Goal: Navigation & Orientation: Find specific page/section

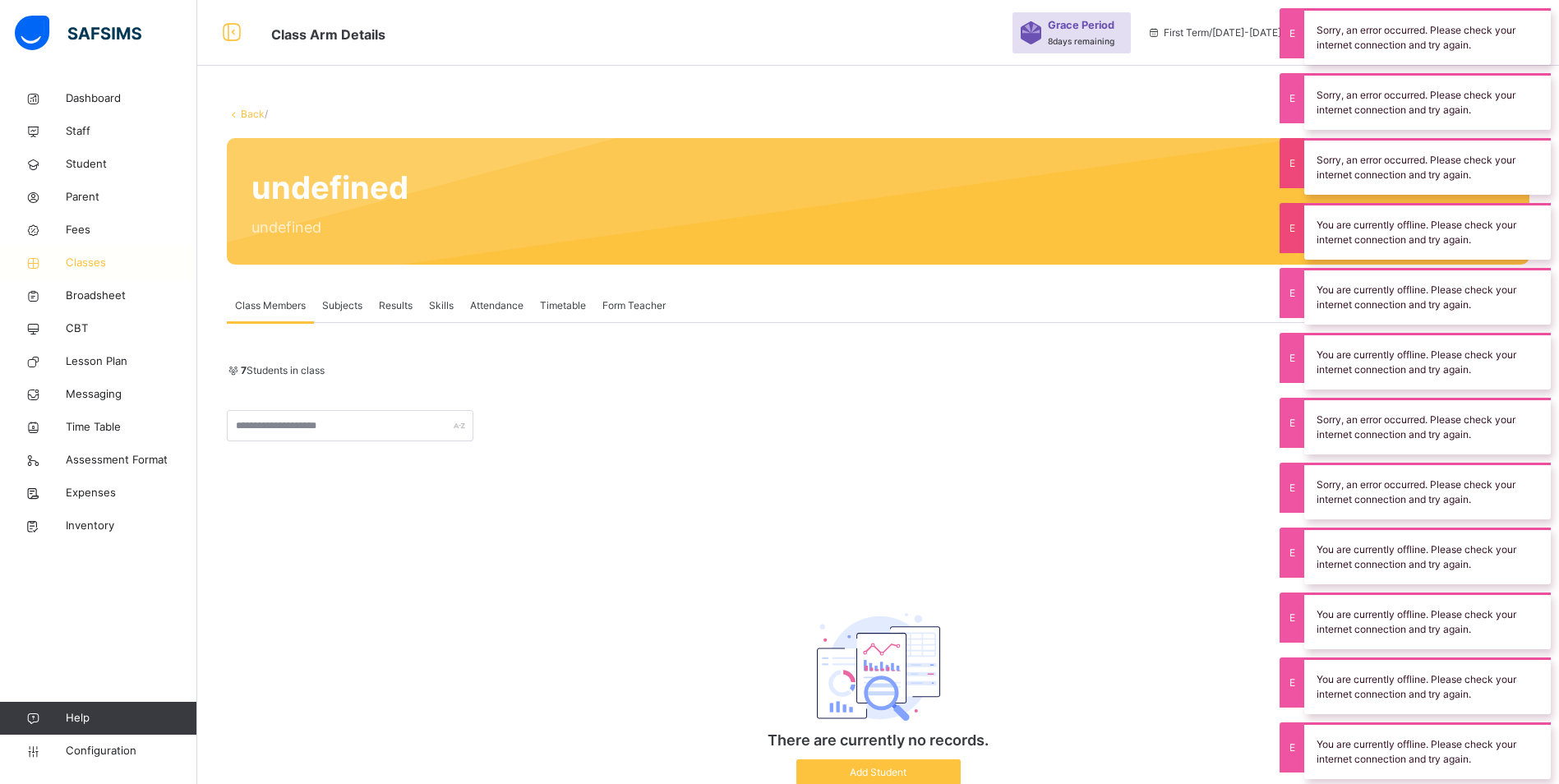
click at [87, 259] on span "Classes" at bounding box center [131, 263] width 131 height 17
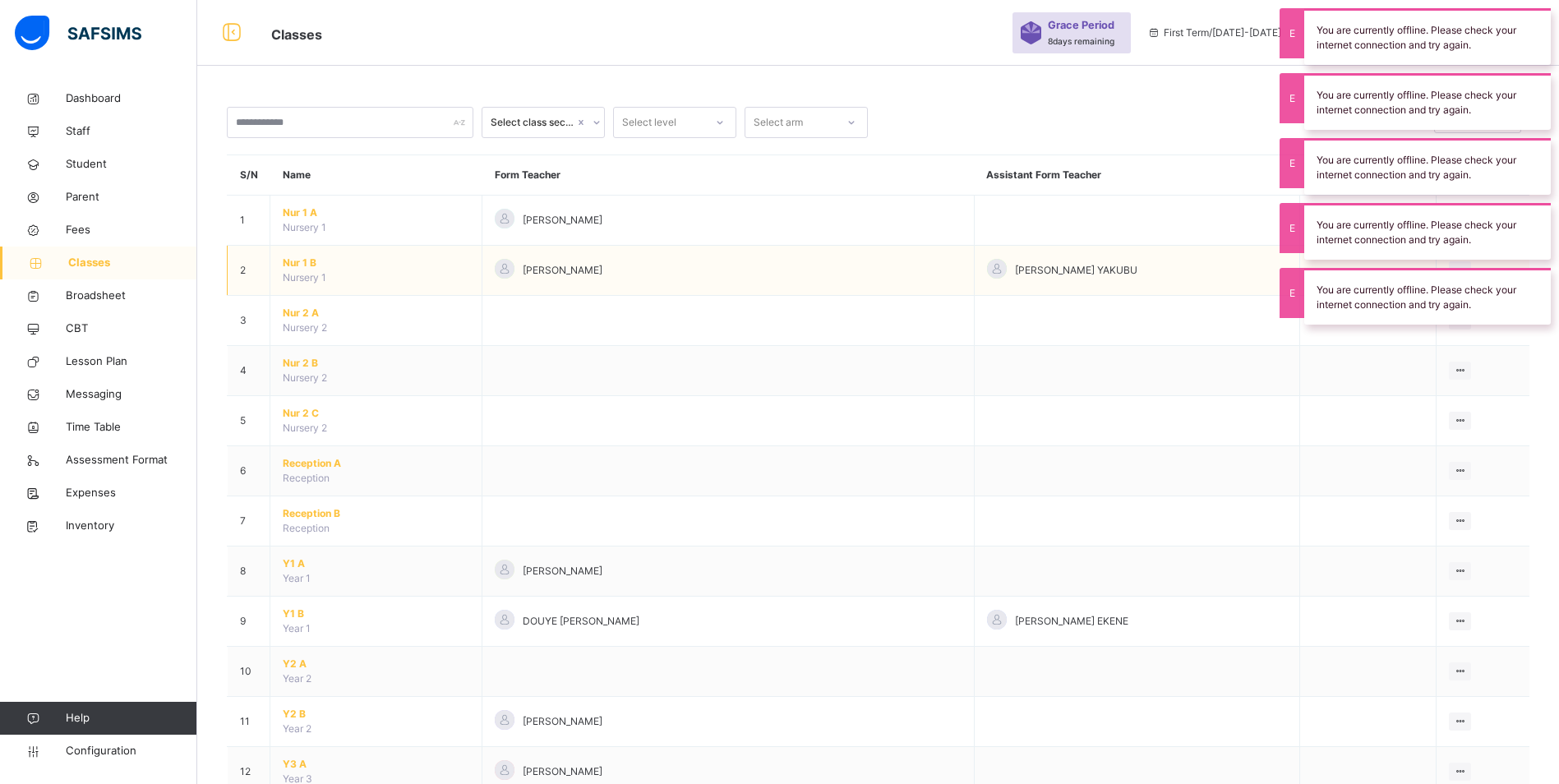
click at [301, 264] on span "Nur 1 B" at bounding box center [376, 263] width 187 height 15
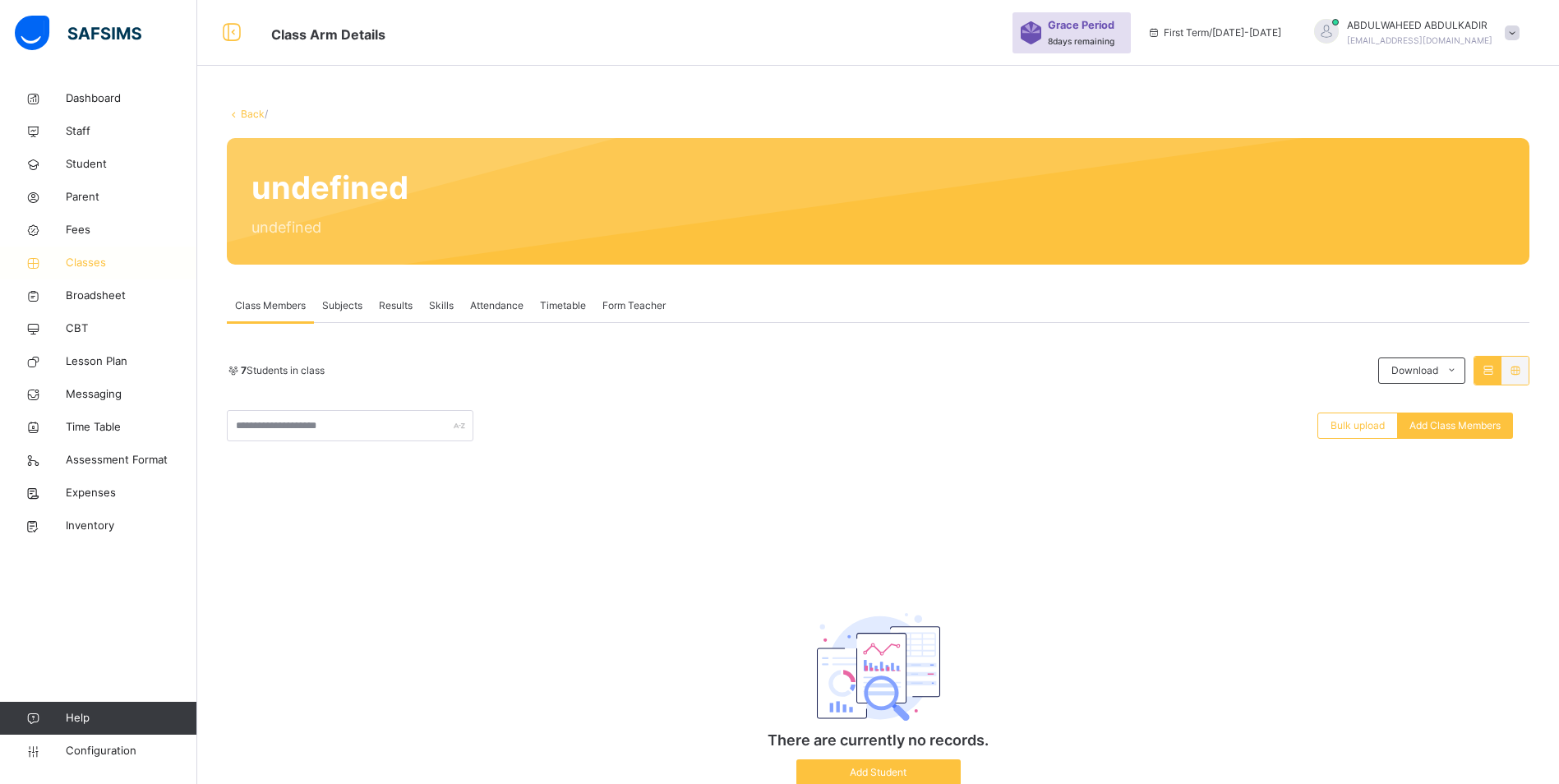
click at [85, 259] on span "Classes" at bounding box center [131, 263] width 131 height 17
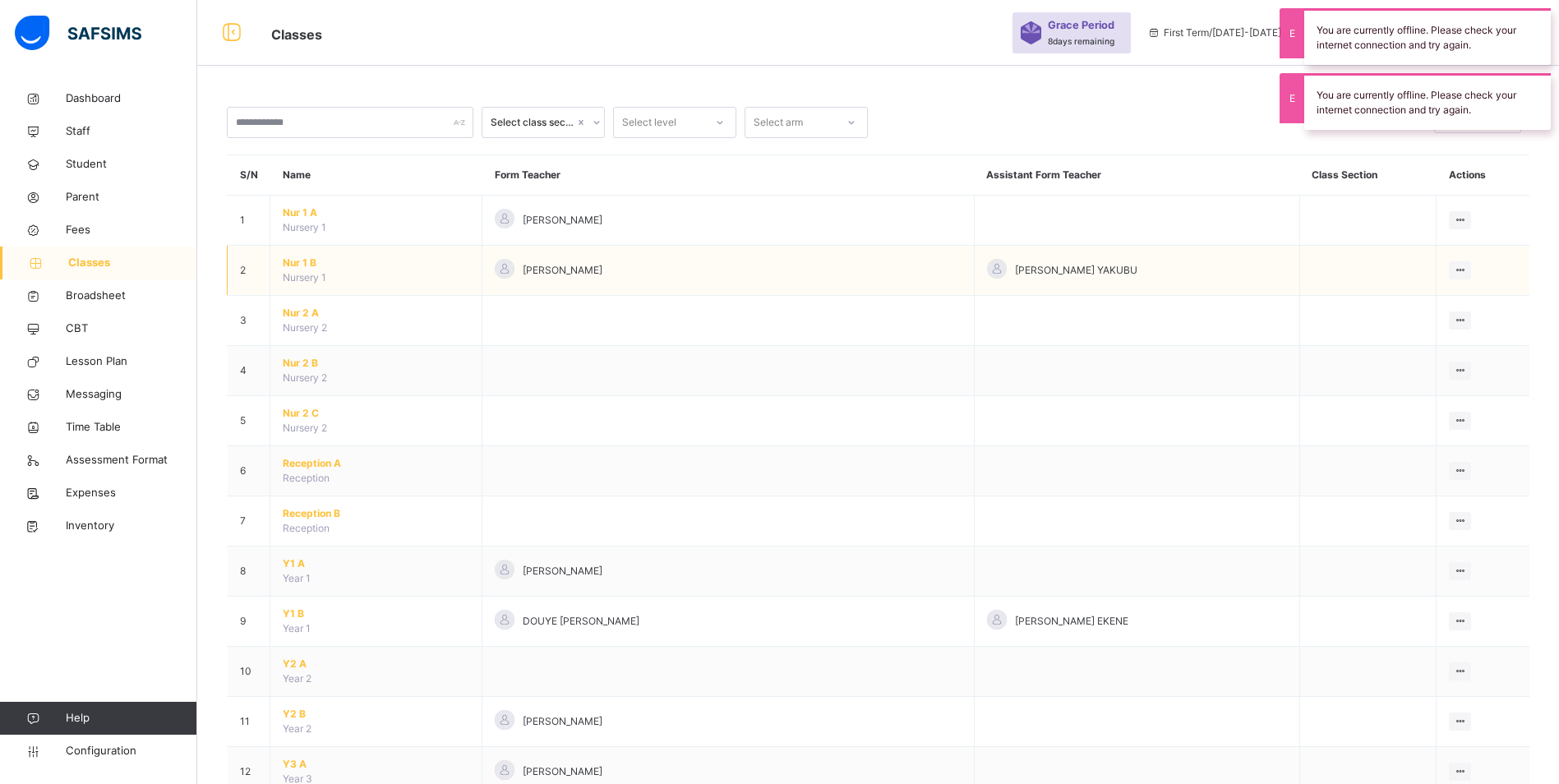
click at [303, 266] on span "Nur 1 B" at bounding box center [376, 263] width 187 height 15
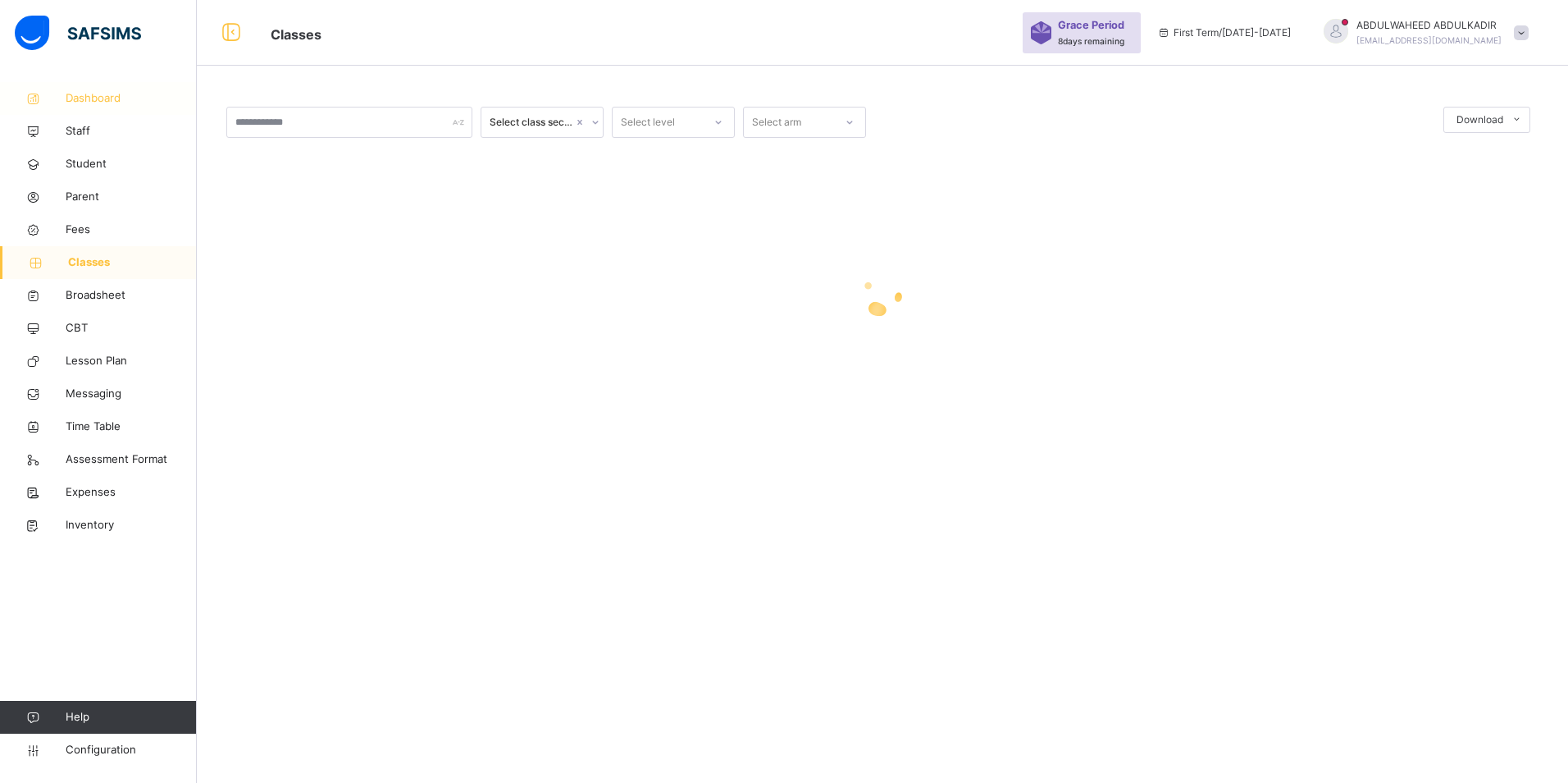
click at [107, 96] on span "Dashboard" at bounding box center [131, 99] width 131 height 17
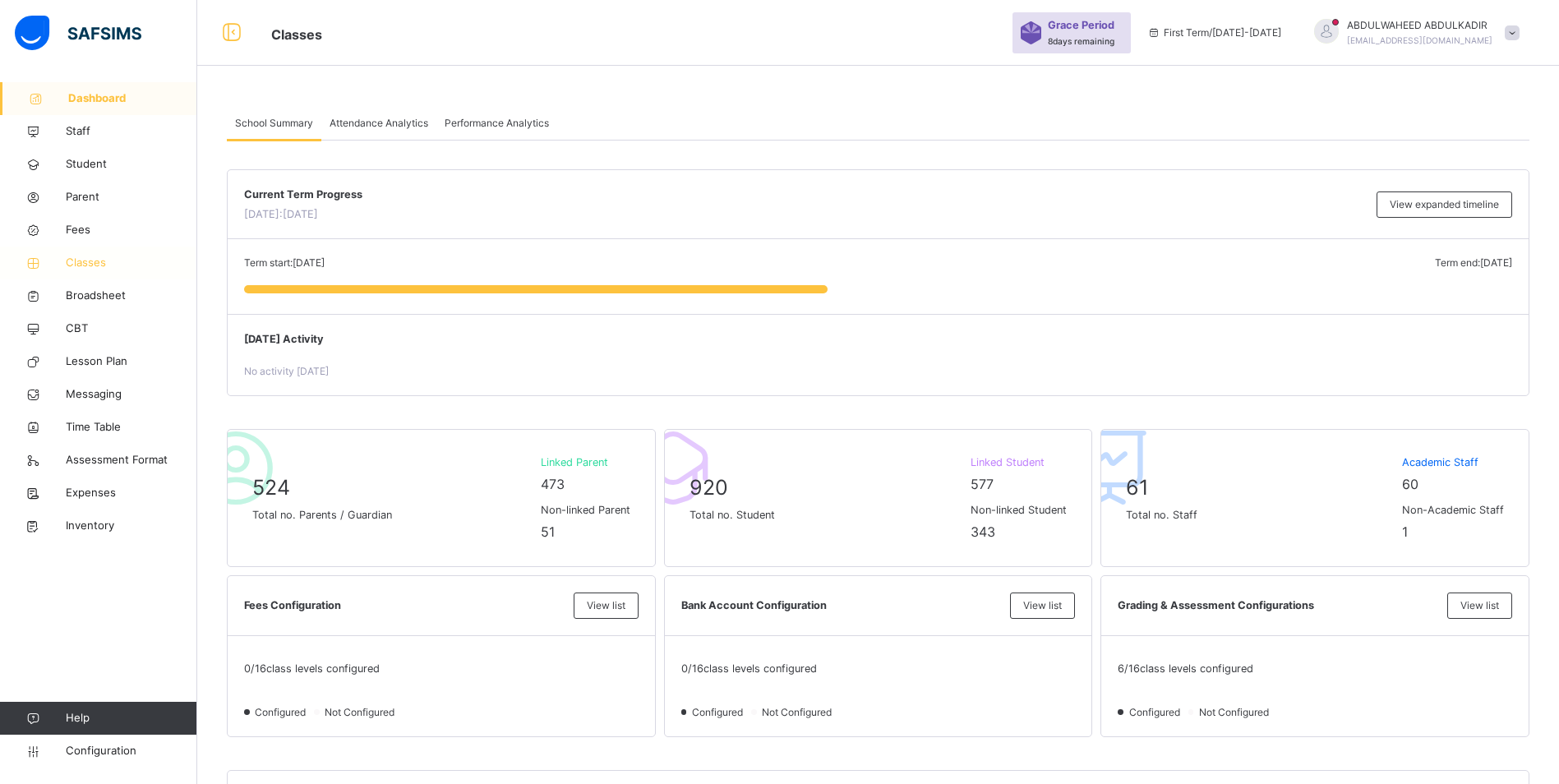
click at [88, 260] on span "Classes" at bounding box center [131, 263] width 131 height 17
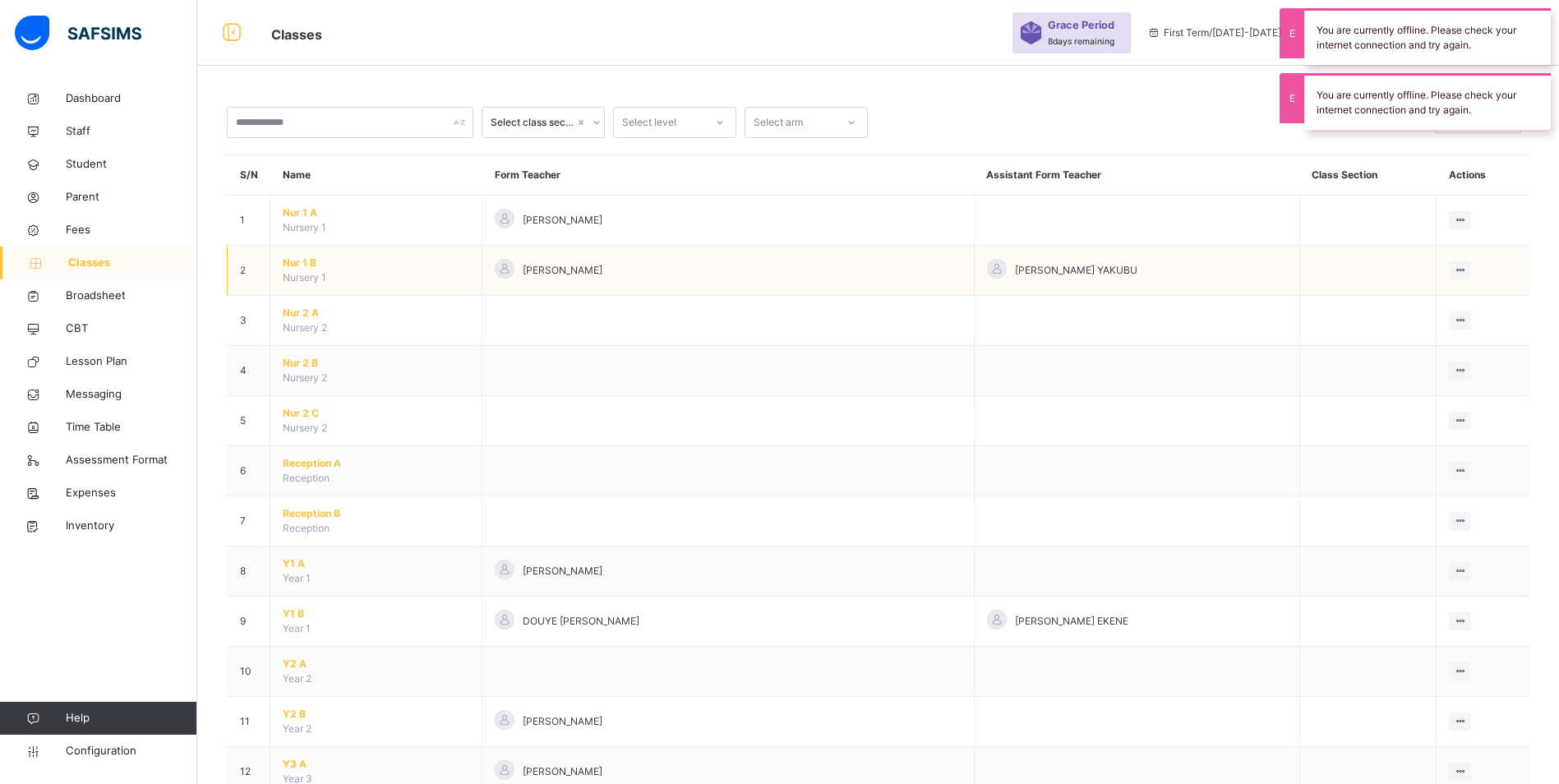
click at [310, 262] on span "Nur 1 B" at bounding box center [376, 263] width 187 height 15
